Goal: Check status: Check status

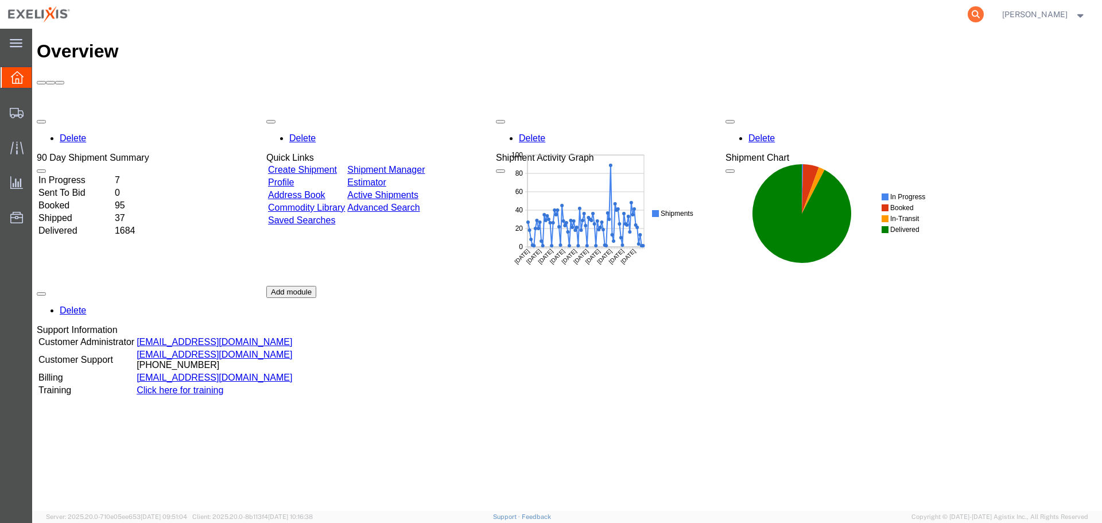
click at [984, 19] on icon at bounding box center [976, 14] width 16 height 16
click at [842, 14] on input "search" at bounding box center [793, 15] width 349 height 28
paste input "S1094029"
type input "S1094029"
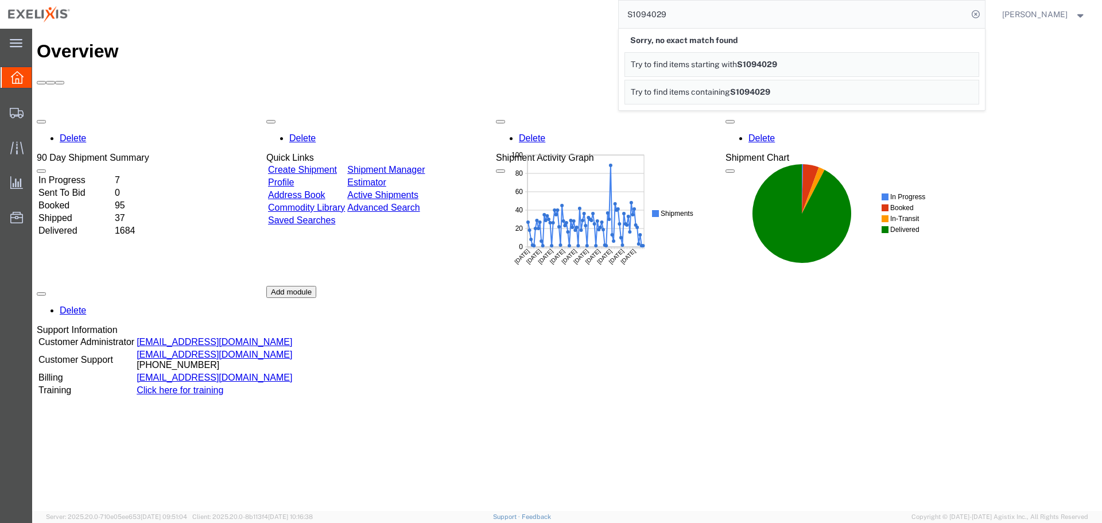
click at [816, 18] on input "S1094029" at bounding box center [793, 15] width 349 height 28
click at [983, 14] on icon at bounding box center [976, 14] width 16 height 16
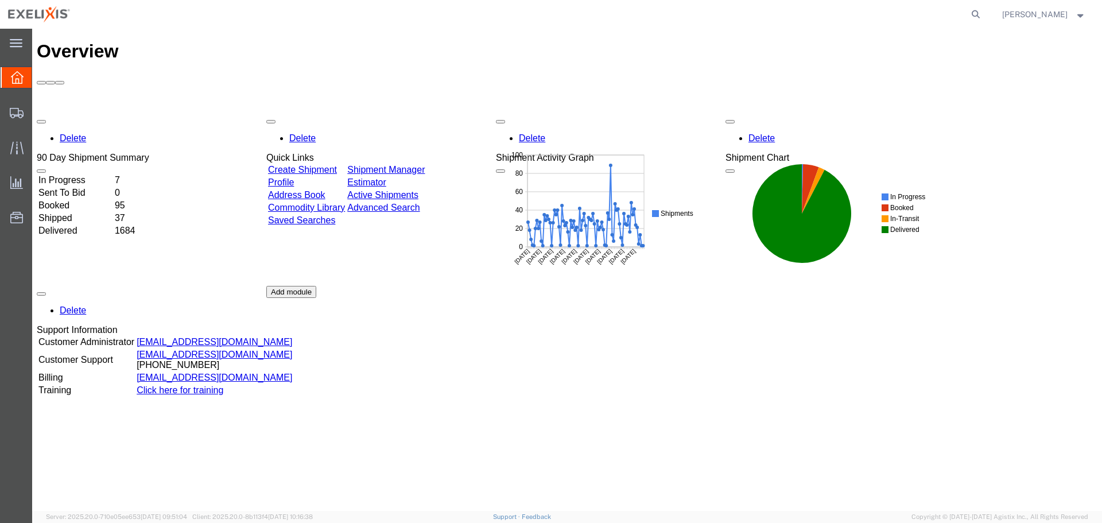
click at [974, 10] on agx-global-search at bounding box center [801, 14] width 367 height 29
click at [986, 11] on form at bounding box center [977, 14] width 18 height 29
click at [980, 13] on icon at bounding box center [976, 14] width 16 height 16
click at [837, 10] on input "search" at bounding box center [793, 15] width 349 height 28
paste input "S02456183"
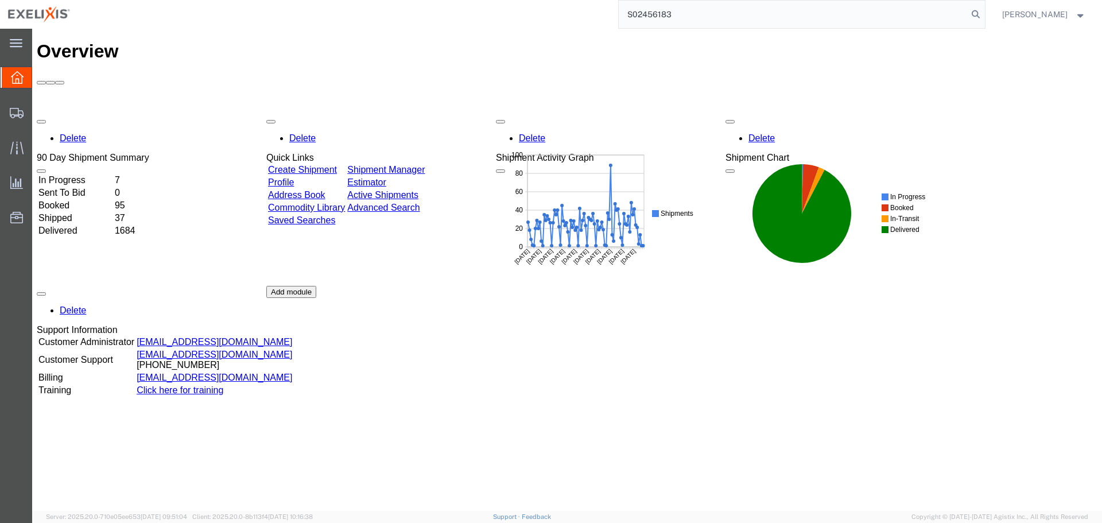
type input "S02456183"
